Goal: Task Accomplishment & Management: Manage account settings

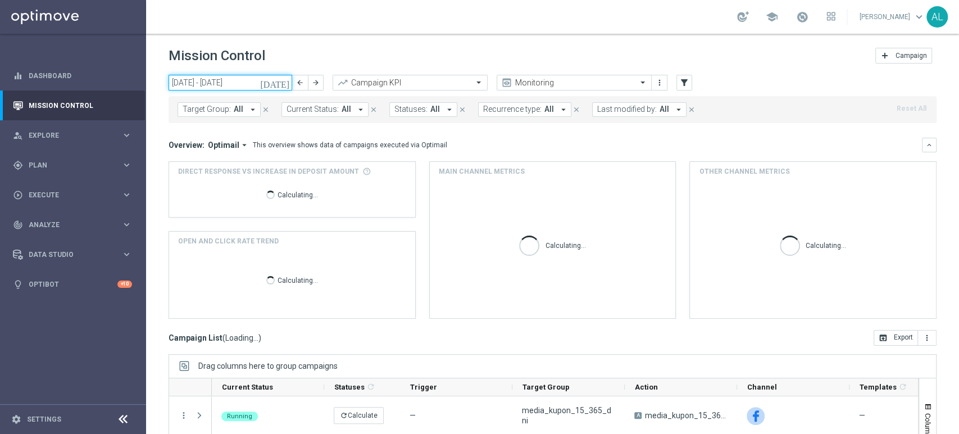
click at [222, 81] on input "[DATE] - [DATE]" at bounding box center [231, 83] width 124 height 16
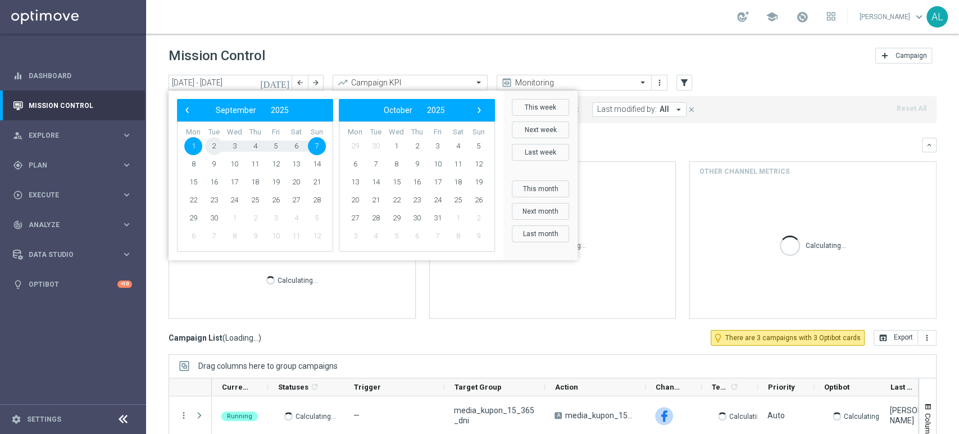
click at [212, 146] on span "2" at bounding box center [214, 146] width 18 height 18
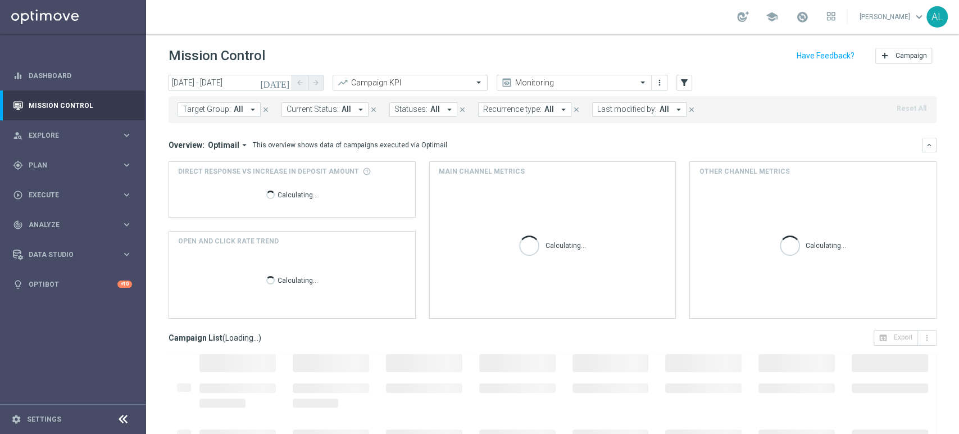
type input "[DATE] - [DATE]"
click at [227, 105] on span "Target Group:" at bounding box center [207, 110] width 48 height 10
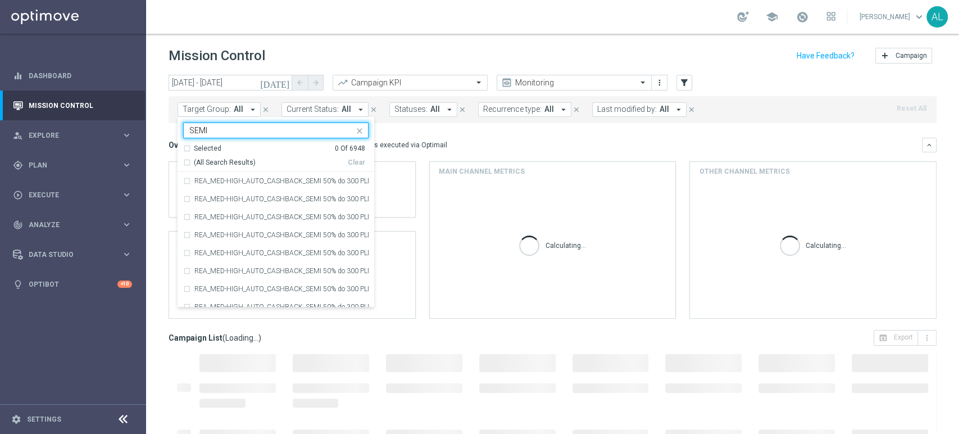
click at [186, 165] on div "(All Search Results)" at bounding box center [265, 163] width 165 height 10
type input "SEMI"
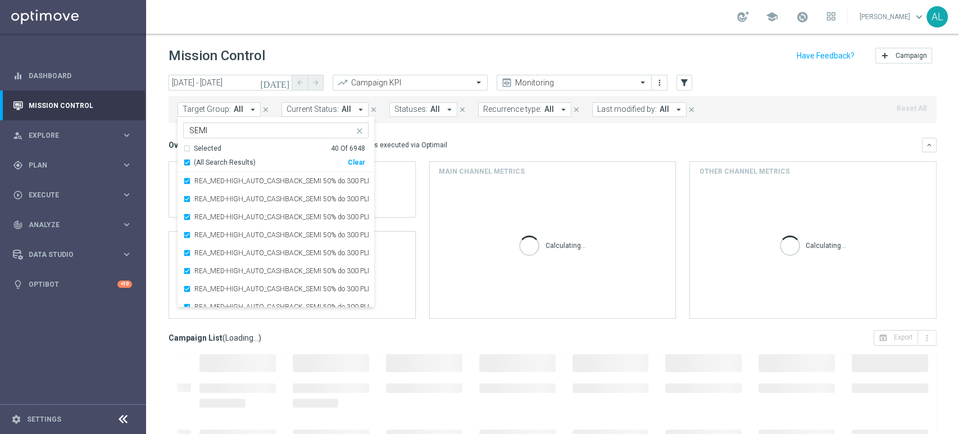
click at [515, 144] on div "Overview: Optimail arrow_drop_down This overview shows data of campaigns execut…" at bounding box center [545, 145] width 753 height 10
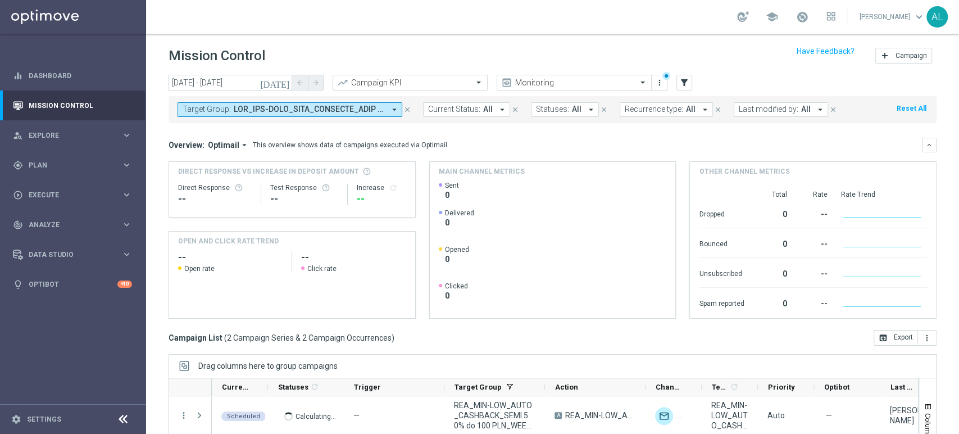
scroll to position [127, 0]
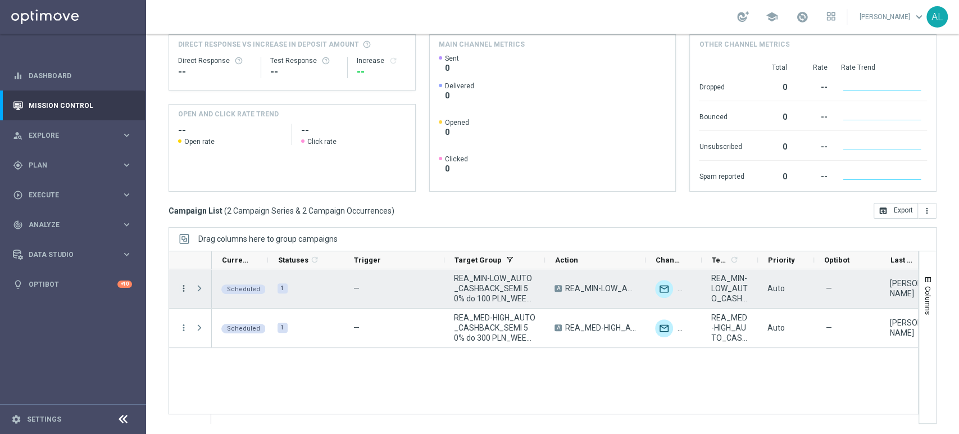
click at [181, 288] on icon "more_vert" at bounding box center [184, 288] width 10 height 10
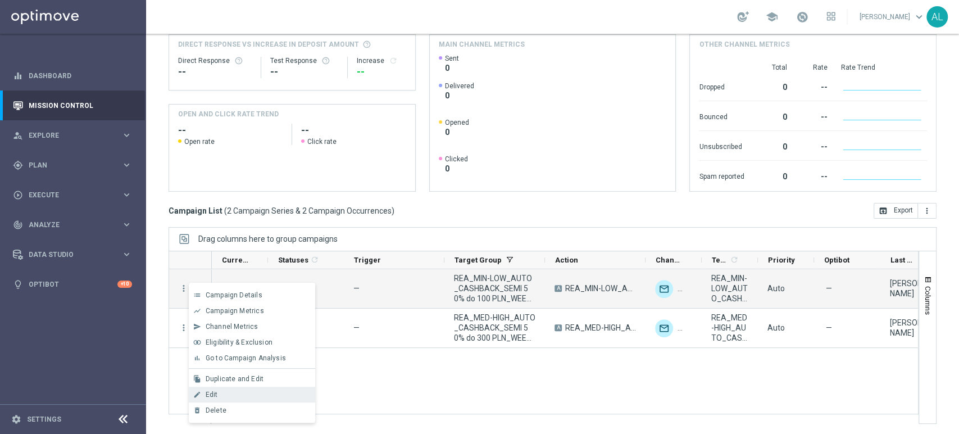
click at [206, 390] on span "Edit" at bounding box center [212, 394] width 12 height 8
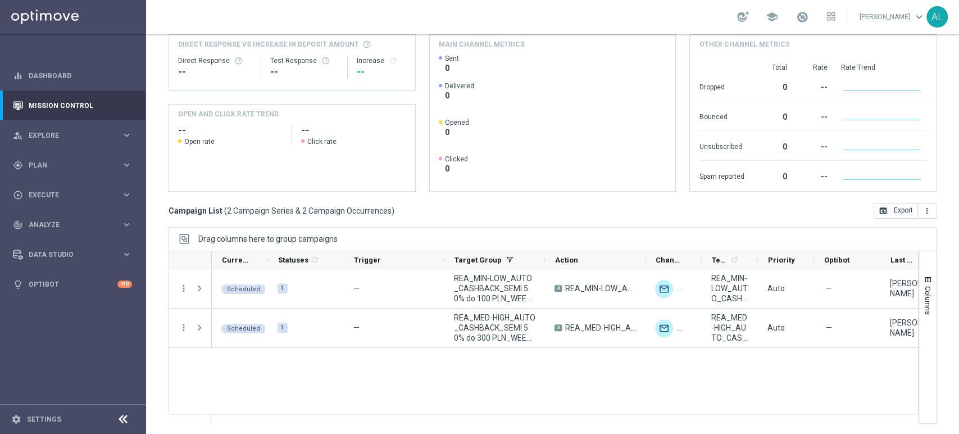
scroll to position [65, 0]
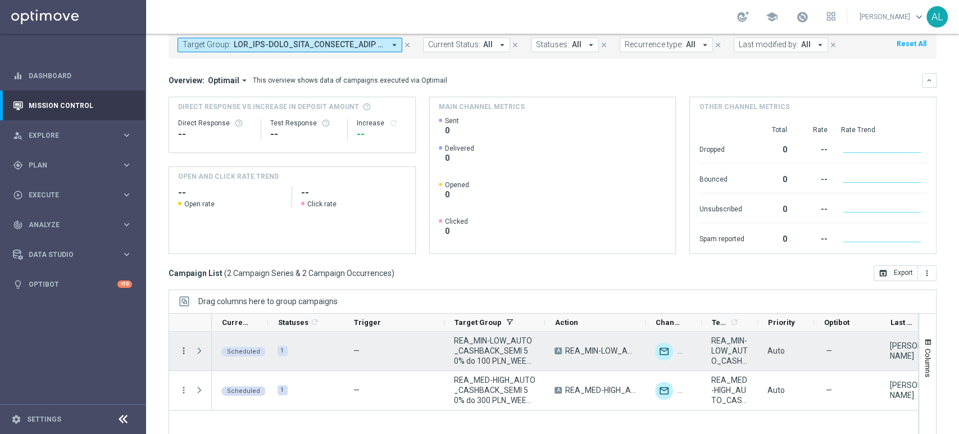
click at [180, 354] on icon "more_vert" at bounding box center [184, 351] width 10 height 10
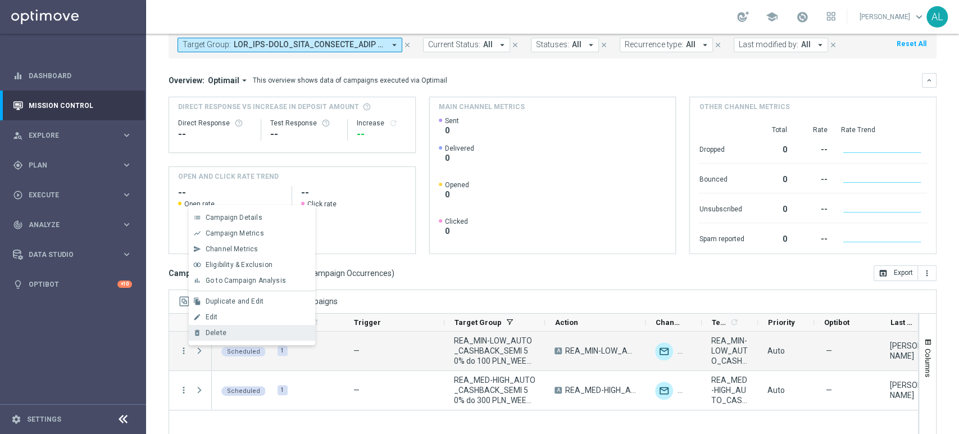
click at [232, 330] on div "Delete" at bounding box center [258, 333] width 105 height 8
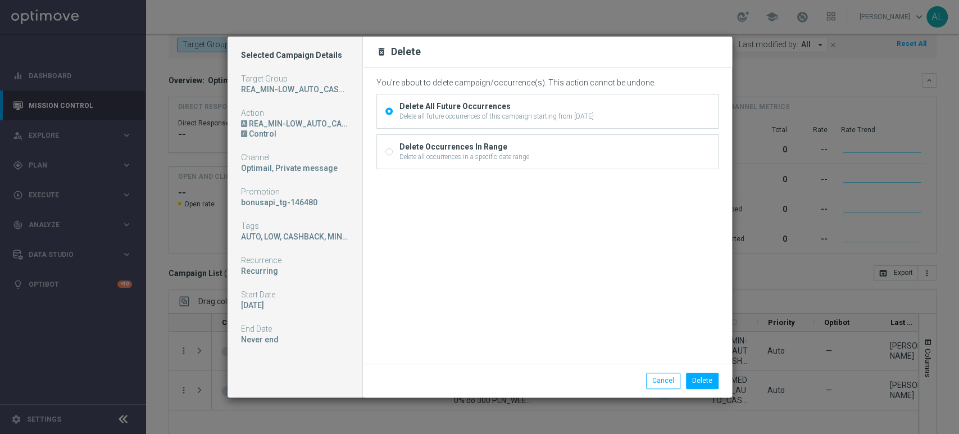
click at [422, 158] on div "Delete all occurrences in a specific date range" at bounding box center [464, 157] width 130 height 10
click at [393, 157] on input "Delete Occurrences In Range Delete all occurrences in a specific date range" at bounding box center [388, 152] width 7 height 7
radio input "true"
radio input "false"
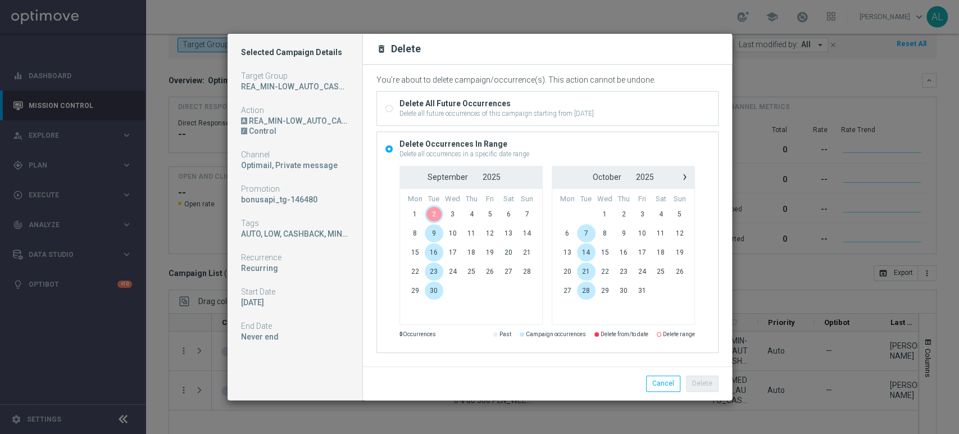
click at [431, 215] on span "2" at bounding box center [434, 214] width 19 height 18
click at [528, 389] on div "Delete Cancel" at bounding box center [607, 383] width 239 height 16
click at [432, 216] on span "2" at bounding box center [434, 214] width 19 height 18
click at [708, 385] on button "Delete" at bounding box center [702, 383] width 33 height 16
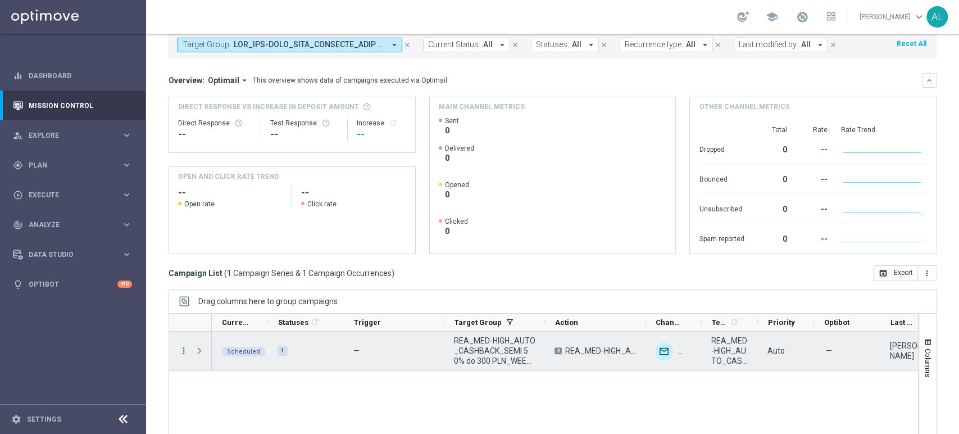
click at [184, 349] on icon "more_vert" at bounding box center [184, 351] width 10 height 10
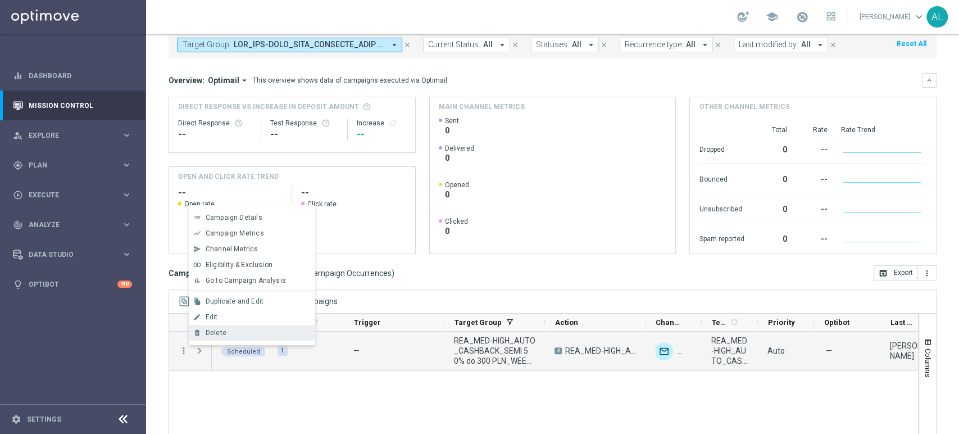
click at [230, 331] on div "Delete" at bounding box center [258, 333] width 105 height 8
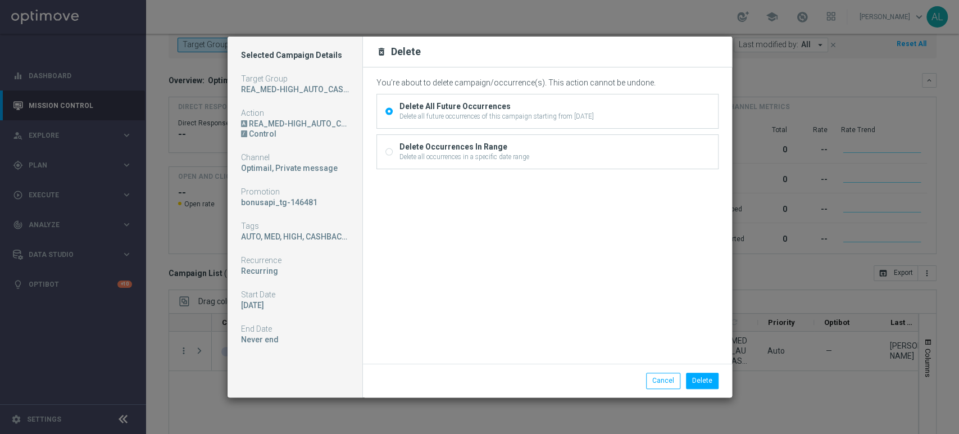
click at [440, 156] on div "Delete all occurrences in a specific date range" at bounding box center [464, 157] width 130 height 10
click at [393, 156] on input "Delete Occurrences In Range Delete all occurrences in a specific date range" at bounding box center [388, 152] width 7 height 7
radio input "true"
radio input "false"
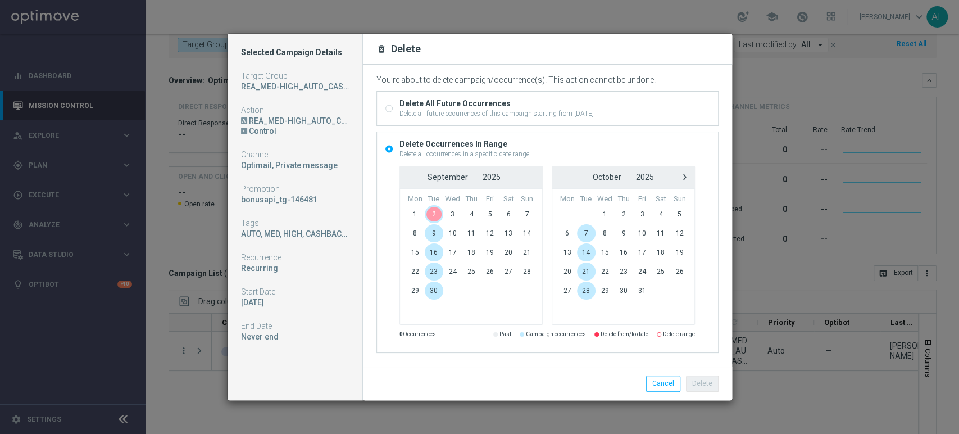
click at [434, 212] on span "2" at bounding box center [434, 214] width 19 height 18
click at [702, 381] on button "Delete" at bounding box center [702, 383] width 33 height 16
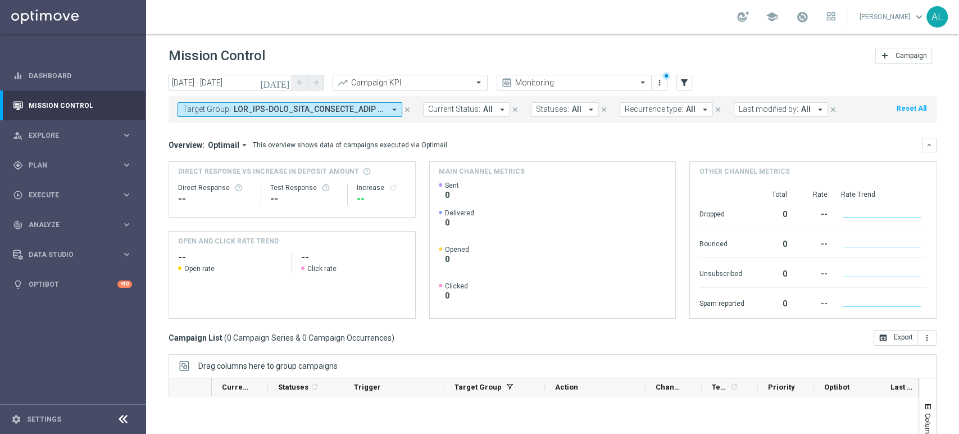
scroll to position [127, 0]
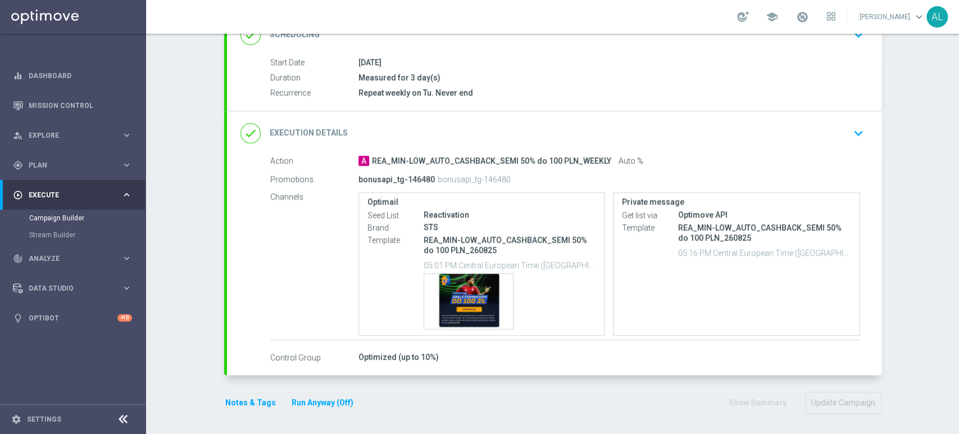
click at [856, 135] on icon "keyboard_arrow_down" at bounding box center [858, 133] width 17 height 17
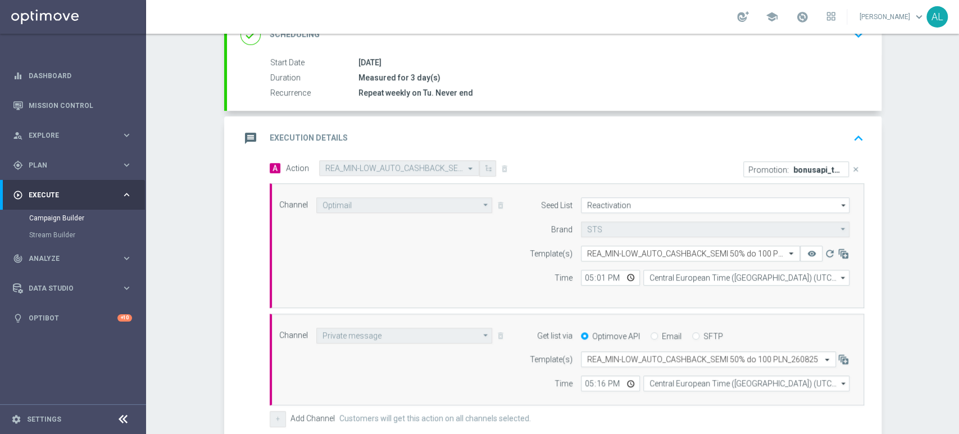
scroll to position [171, 0]
click at [480, 206] on icon "arrow_drop_down" at bounding box center [485, 205] width 11 height 14
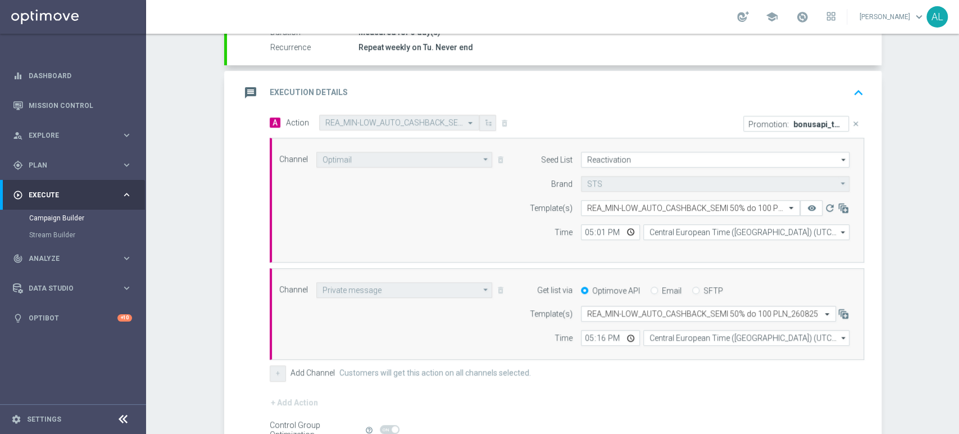
scroll to position [152, 0]
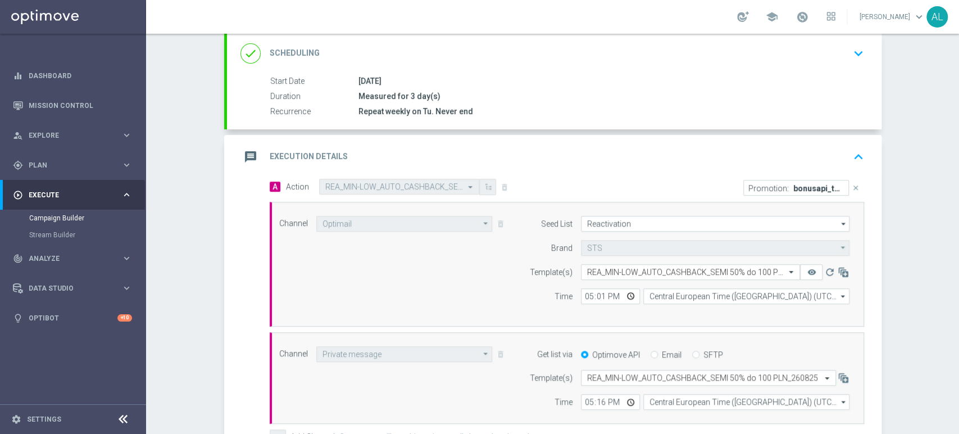
click at [480, 224] on icon "arrow_drop_down" at bounding box center [485, 223] width 11 height 14
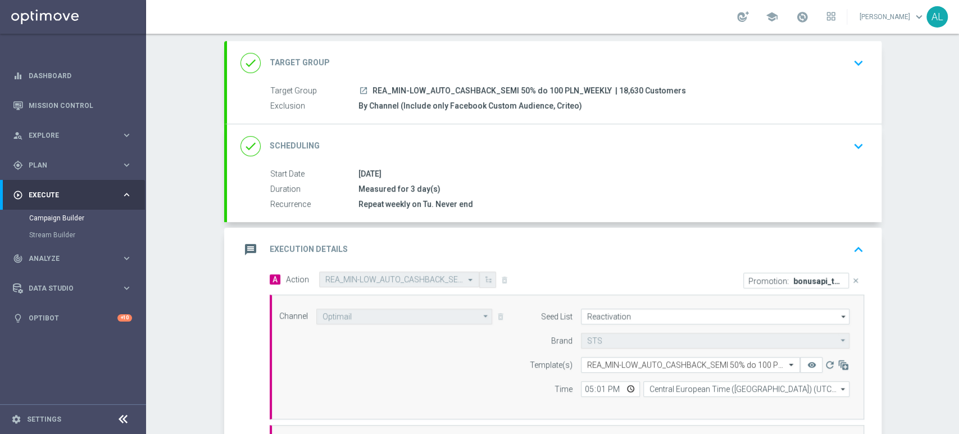
scroll to position [0, 0]
